Goal: Task Accomplishment & Management: Use online tool/utility

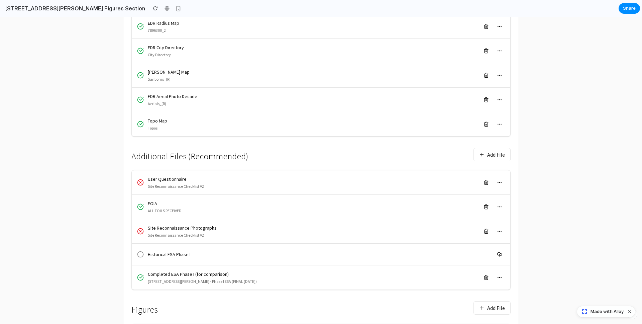
scroll to position [264, 0]
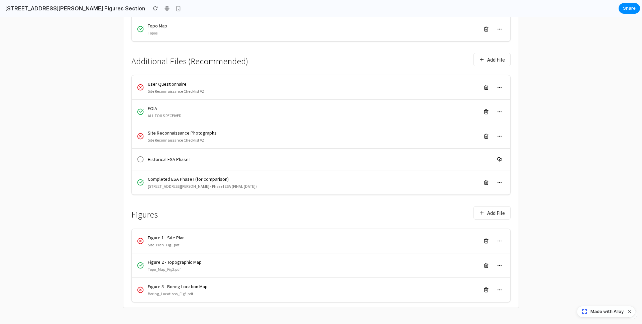
click at [172, 239] on div "Figure 1 - Site Plan" at bounding box center [166, 237] width 37 height 7
click at [153, 262] on div "Figure 2 - Topographic Map" at bounding box center [175, 261] width 54 height 7
click at [494, 211] on button "Add File" at bounding box center [491, 212] width 37 height 13
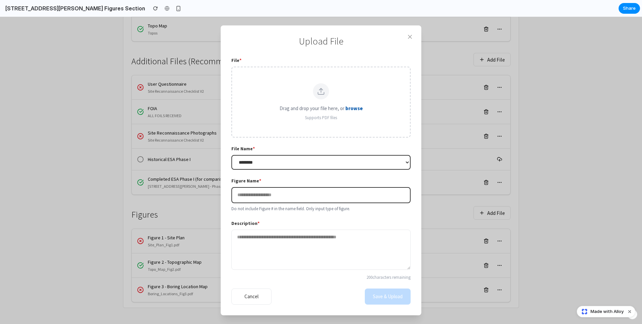
click at [256, 292] on button "Cancel" at bounding box center [251, 296] width 40 height 16
